Goal: Information Seeking & Learning: Compare options

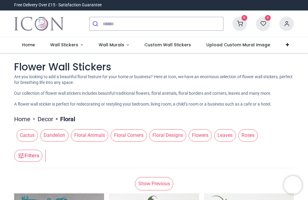
click at [171, 139] on span "Floral Designs" at bounding box center [167, 136] width 37 height 12
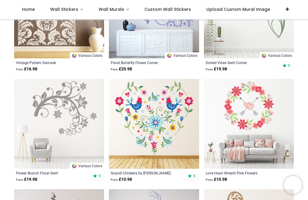
scroll to position [397, 0]
click at [75, 107] on img at bounding box center [59, 124] width 90 height 90
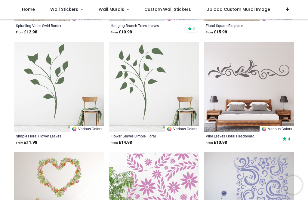
scroll to position [766, 0]
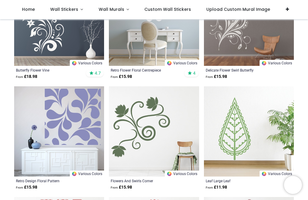
scroll to position [1276, 0]
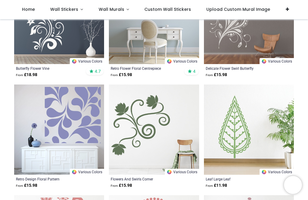
click at [146, 124] on img at bounding box center [154, 130] width 90 height 90
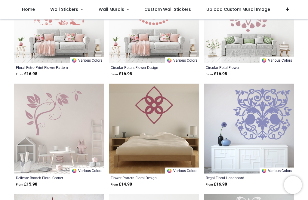
scroll to position [1498, 0]
click at [159, 121] on img at bounding box center [154, 128] width 90 height 90
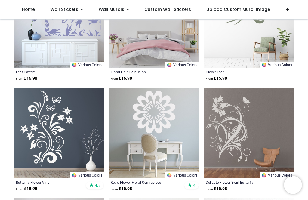
scroll to position [1161, 0]
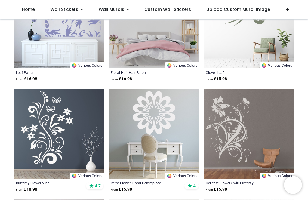
click at [166, 114] on img at bounding box center [154, 134] width 90 height 90
click at [177, 177] on link "Various Colors" at bounding box center [182, 176] width 34 height 6
click at [173, 123] on img at bounding box center [154, 134] width 90 height 90
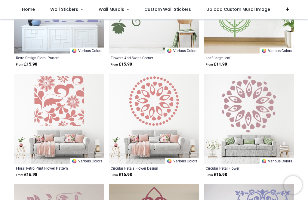
scroll to position [1401, 0]
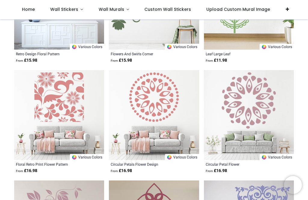
click at [256, 119] on img at bounding box center [249, 115] width 90 height 90
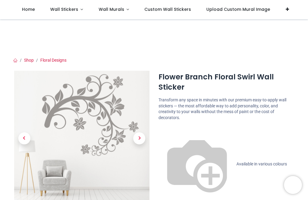
scroll to position [9, 0]
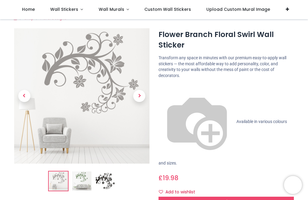
click at [60, 182] on img at bounding box center [58, 181] width 19 height 19
click at [88, 180] on img at bounding box center [81, 181] width 19 height 19
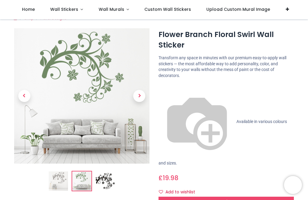
click at [108, 181] on img at bounding box center [105, 181] width 19 height 19
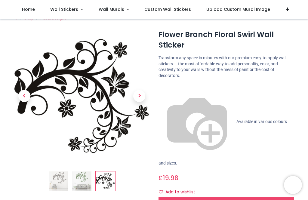
click at [59, 183] on img at bounding box center [58, 181] width 19 height 19
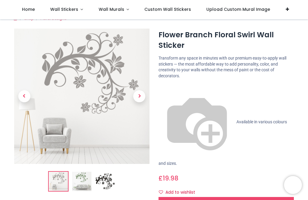
scroll to position [8, 0]
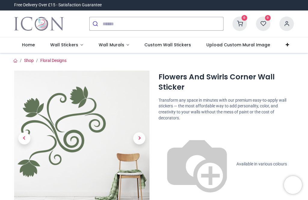
scroll to position [116, 0]
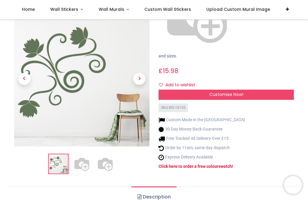
scroll to position [118, 0]
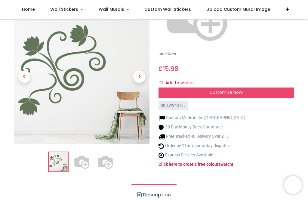
click at [84, 152] on img at bounding box center [81, 161] width 19 height 19
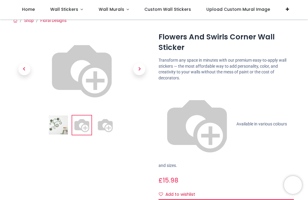
scroll to position [7, 0]
click at [139, 75] on span "Next" at bounding box center [139, 69] width 12 height 12
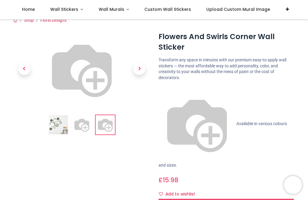
click at [138, 75] on span "Next" at bounding box center [139, 69] width 12 height 12
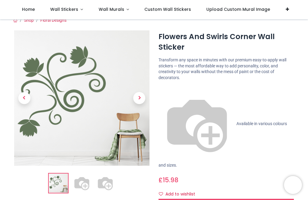
click at [139, 104] on span "Next" at bounding box center [139, 98] width 12 height 12
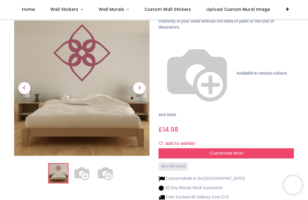
click at [84, 164] on img at bounding box center [81, 173] width 19 height 19
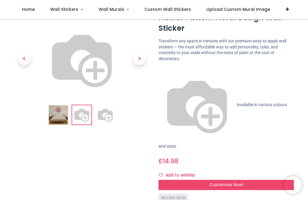
scroll to position [23, 0]
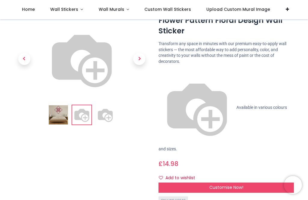
click at [224, 183] on div "Customise Now!" at bounding box center [227, 188] width 136 height 10
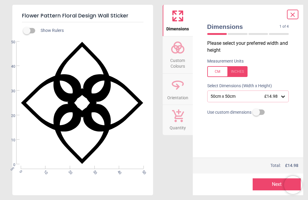
click at [178, 58] on span "Custom Colours" at bounding box center [178, 62] width 29 height 15
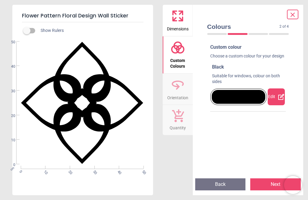
scroll to position [0, 0]
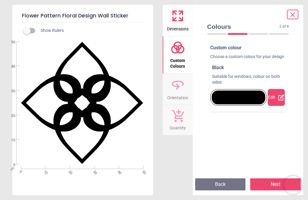
click at [277, 103] on div "Edit" at bounding box center [276, 97] width 17 height 17
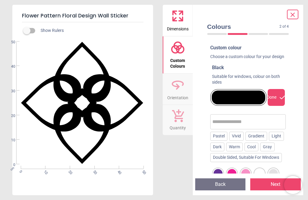
click at [271, 152] on div "Gray" at bounding box center [268, 147] width 14 height 9
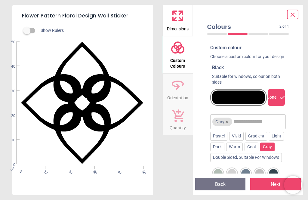
click at [269, 152] on div "Gray" at bounding box center [268, 147] width 14 height 9
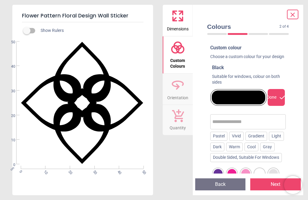
click at [269, 152] on div "Gray" at bounding box center [268, 147] width 14 height 9
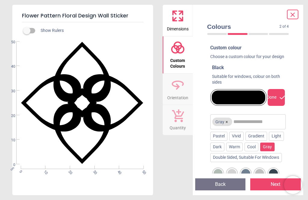
click at [245, 128] on input "text" at bounding box center [259, 122] width 51 height 12
click at [277, 105] on div "Done" at bounding box center [276, 97] width 17 height 17
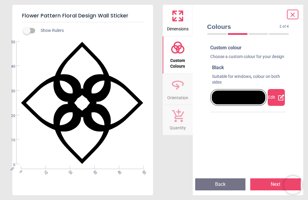
click at [275, 105] on div "Edit" at bounding box center [276, 97] width 17 height 17
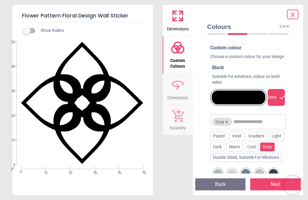
click at [269, 152] on div "Gray" at bounding box center [268, 147] width 14 height 9
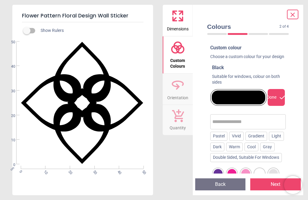
click at [236, 127] on input "text" at bounding box center [249, 122] width 72 height 12
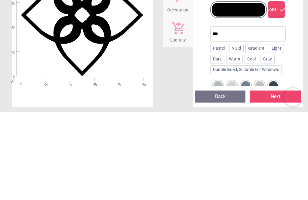
type input "****"
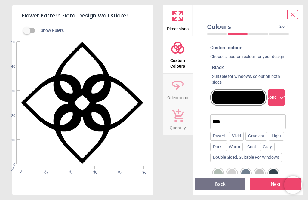
click at [271, 187] on button "Next" at bounding box center [276, 185] width 51 height 12
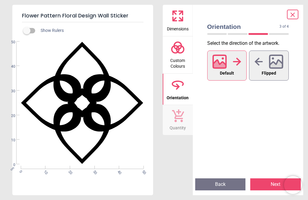
click at [178, 54] on icon at bounding box center [178, 47] width 14 height 14
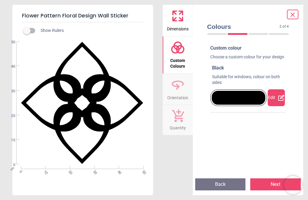
click at [239, 103] on div at bounding box center [239, 98] width 54 height 14
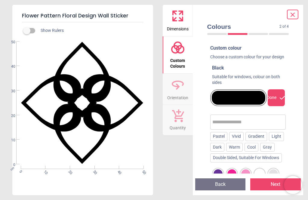
click at [273, 152] on div "Gray" at bounding box center [268, 147] width 14 height 9
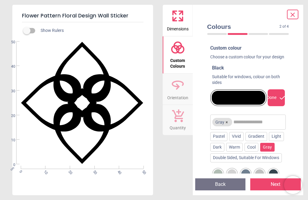
click at [277, 106] on div "Done" at bounding box center [276, 97] width 17 height 17
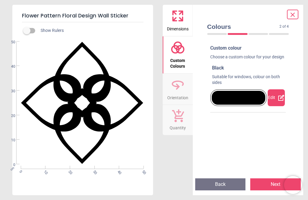
click at [267, 188] on button "Next" at bounding box center [276, 185] width 51 height 12
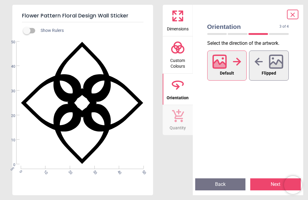
click at [228, 70] on span "Default" at bounding box center [227, 74] width 14 height 8
click at [177, 51] on circle at bounding box center [180, 49] width 7 height 7
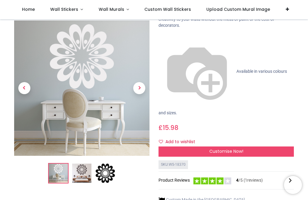
click at [85, 167] on img at bounding box center [81, 173] width 19 height 19
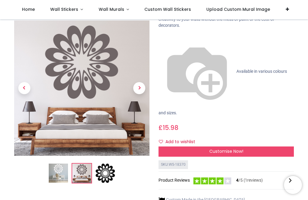
click at [165, 36] on img at bounding box center [197, 71] width 77 height 77
click at [209, 39] on p "Available in various colours and sizes." at bounding box center [227, 74] width 136 height 83
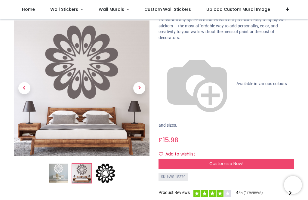
scroll to position [47, 0]
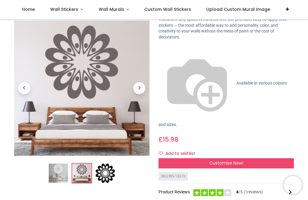
click at [141, 91] on span "Next" at bounding box center [139, 89] width 12 height 12
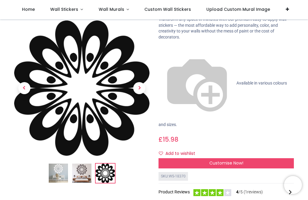
click at [139, 89] on span "Next" at bounding box center [139, 89] width 12 height 12
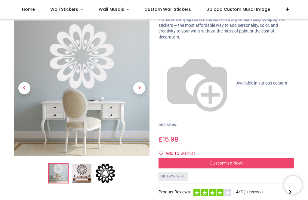
click at [141, 90] on span "Next" at bounding box center [139, 89] width 12 height 12
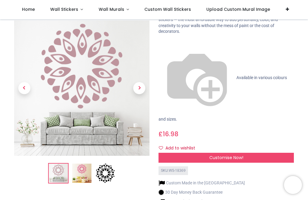
click at [60, 164] on img at bounding box center [58, 173] width 19 height 19
click at [82, 164] on img at bounding box center [81, 173] width 19 height 19
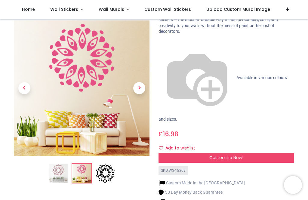
click at [107, 164] on img at bounding box center [105, 173] width 19 height 19
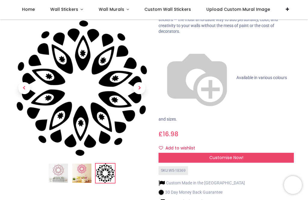
click at [61, 164] on img at bounding box center [58, 173] width 19 height 19
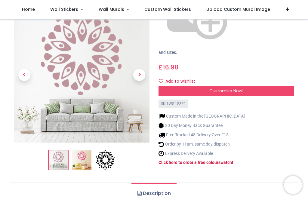
scroll to position [113, 0]
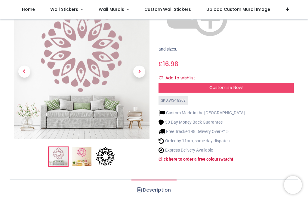
click at [158, 180] on link "Description" at bounding box center [154, 190] width 45 height 21
click at [154, 180] on link "Description" at bounding box center [154, 190] width 45 height 21
click at [161, 180] on link "Description" at bounding box center [154, 190] width 45 height 21
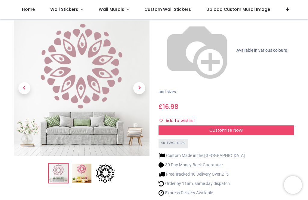
scroll to position [70, 0]
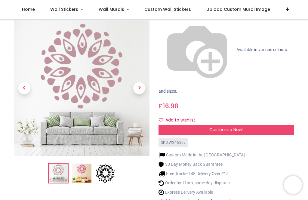
scroll to position [74, 0]
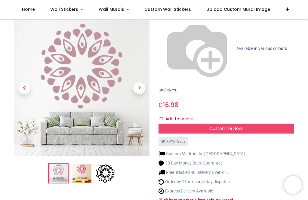
scroll to position [71, 0]
